Goal: Information Seeking & Learning: Stay updated

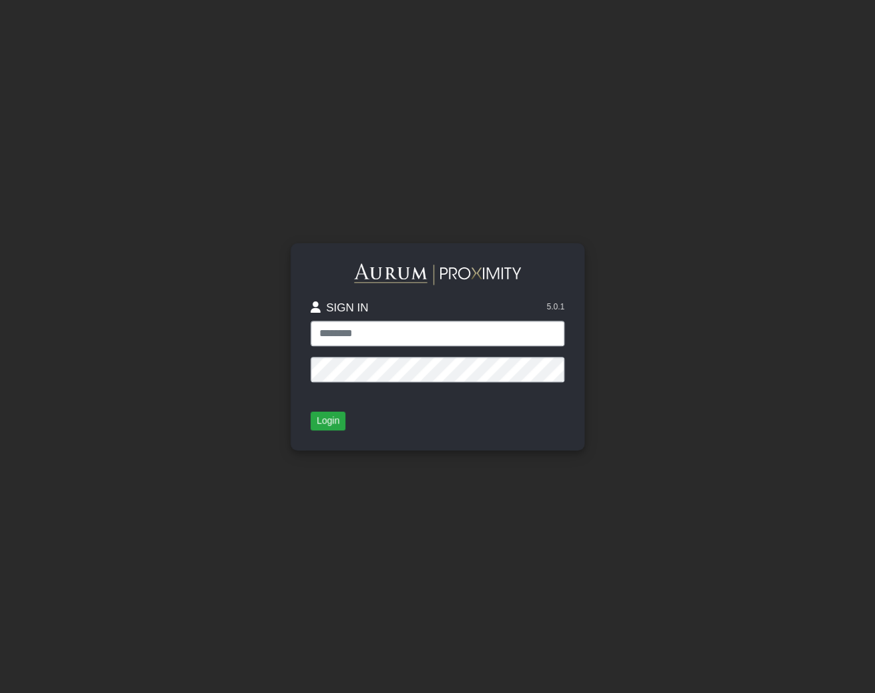
click at [355, 336] on input "text" at bounding box center [438, 333] width 254 height 25
click at [552, 332] on input "text" at bounding box center [438, 333] width 254 height 25
type input "**********"
click at [326, 423] on button "Login" at bounding box center [328, 420] width 35 height 19
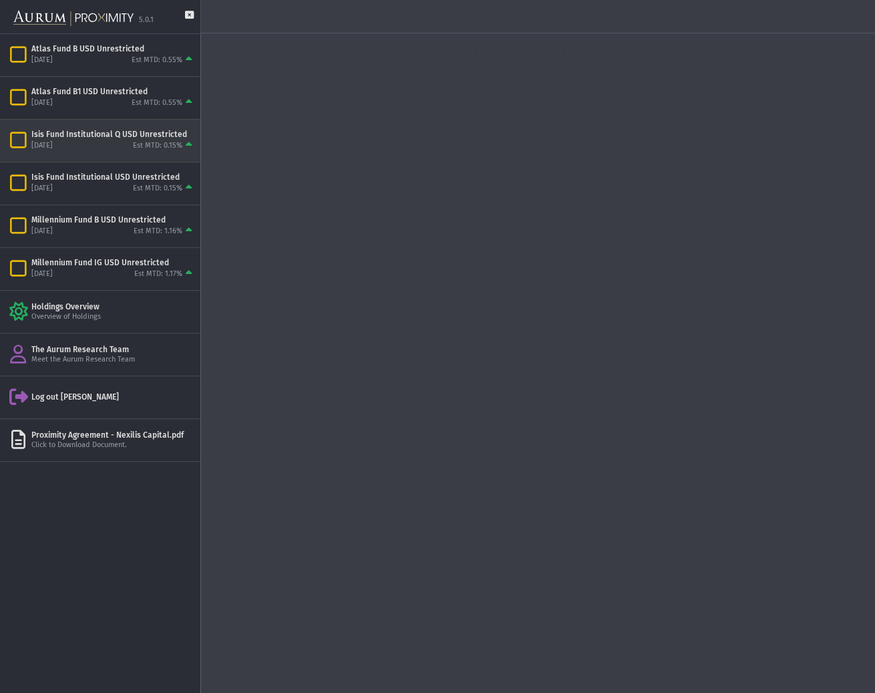
click at [94, 140] on div "[DATE] Est MTD: 0.15%" at bounding box center [113, 146] width 164 height 12
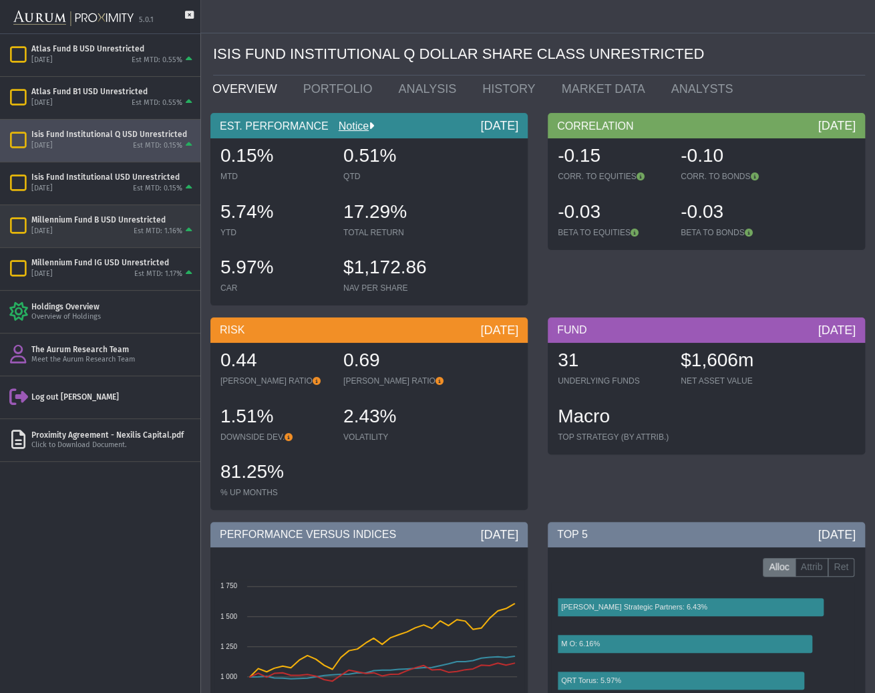
click at [89, 227] on div "[DATE] Est MTD: 1.16%" at bounding box center [113, 231] width 164 height 12
